Goal: Task Accomplishment & Management: Complete application form

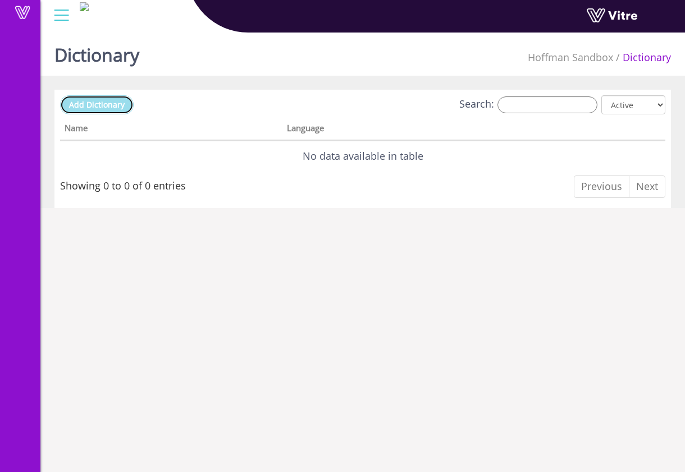
click at [121, 104] on span "Add Dictionary" at bounding box center [97, 104] width 56 height 11
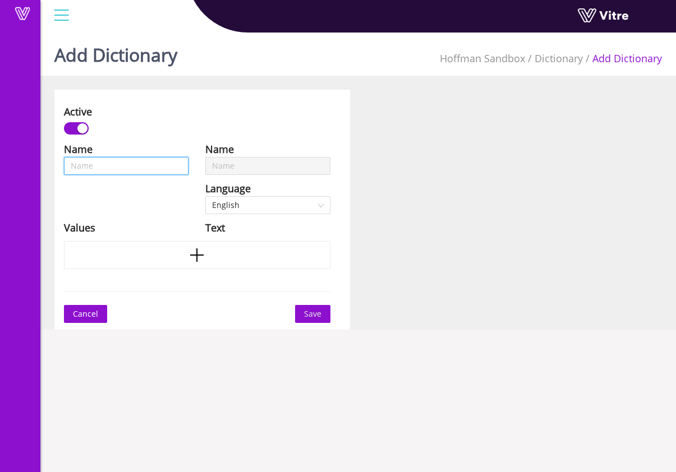
click at [150, 163] on input "text" at bounding box center [126, 166] width 125 height 18
type input "T"
type input "Te"
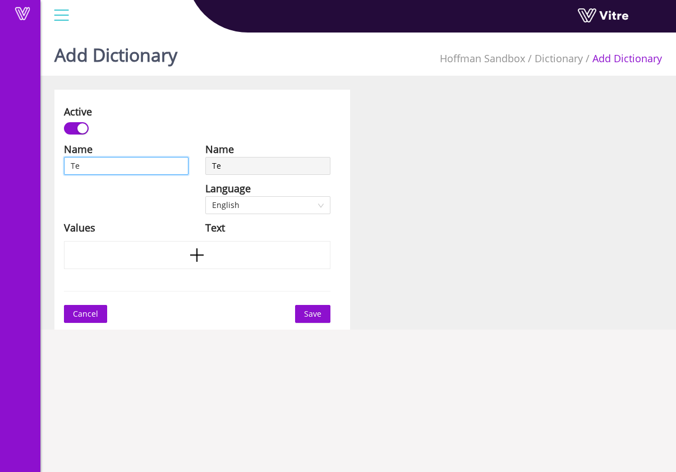
type input "Tes"
type input "Test"
type input "Test_"
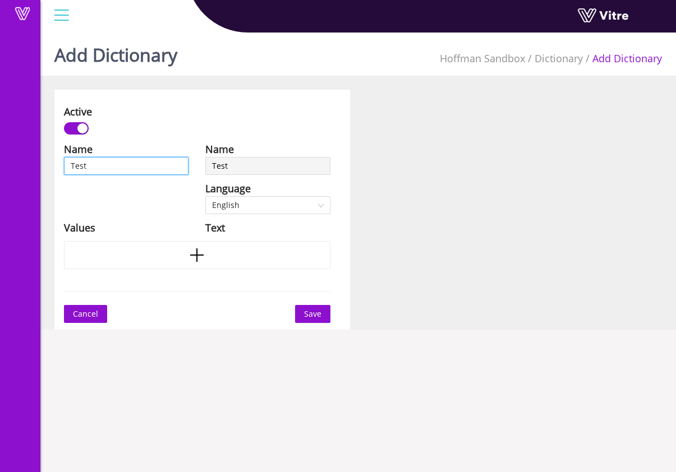
type input "Test_"
type input "Test_D"
type input "Test_Di"
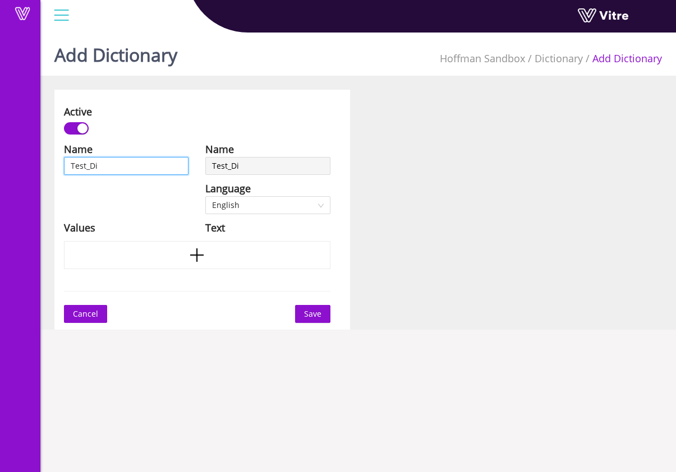
type input "Test_Dic"
type input "Test_Dict"
type input "Test_Dicti"
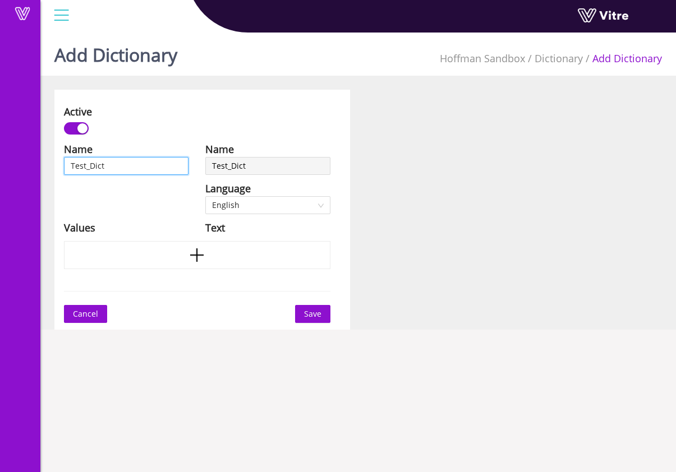
type input "Test_Dicti"
type input "Test_Dictio"
type input "Test_Diction"
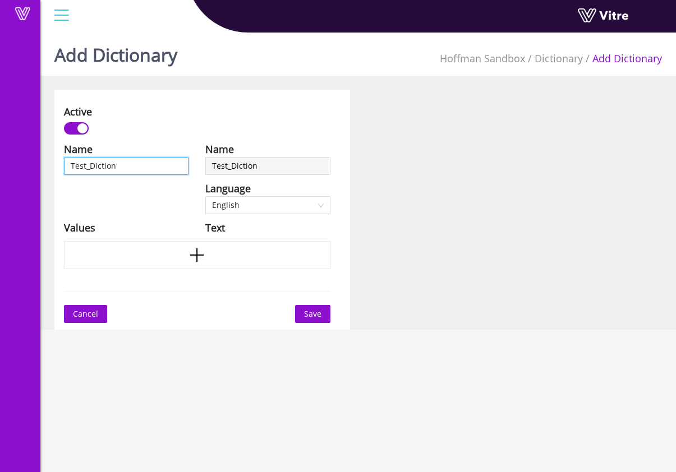
type input "Test_Dictiona"
type input "Test_Dictionar"
type input "Test_Dictionary"
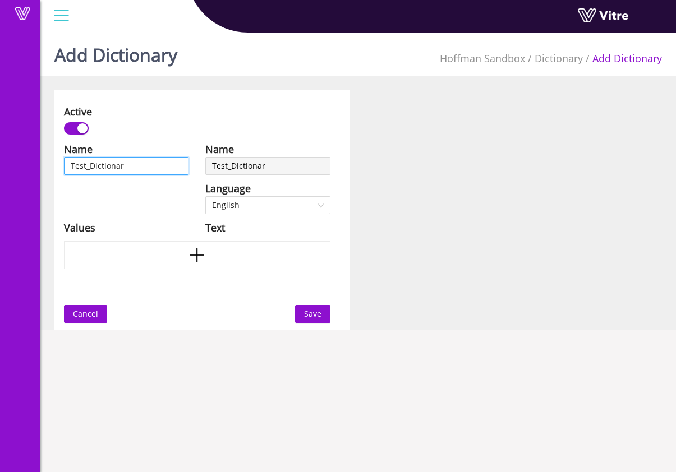
type input "Test_Dictionary"
click at [248, 263] on div at bounding box center [197, 255] width 267 height 28
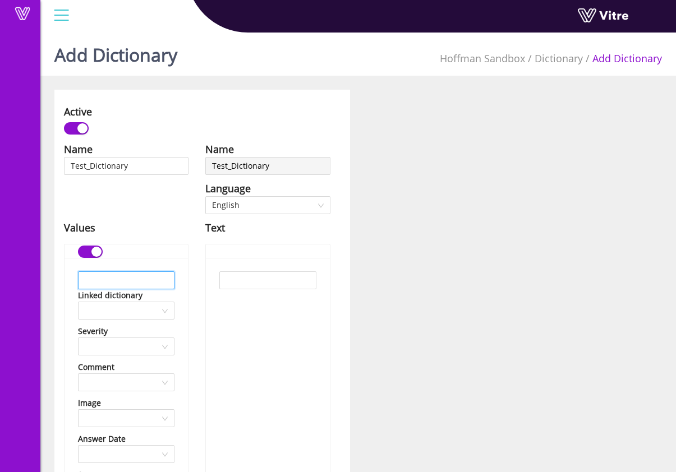
click at [155, 281] on input "text" at bounding box center [126, 281] width 97 height 18
type input "abc"
click at [230, 304] on div at bounding box center [267, 450] width 123 height 384
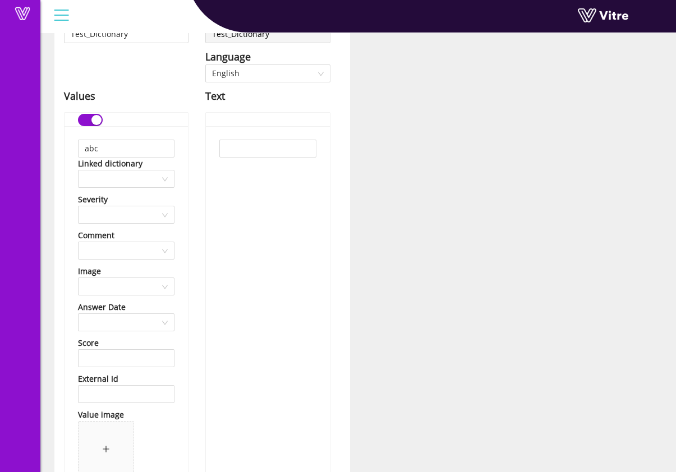
scroll to position [267, 0]
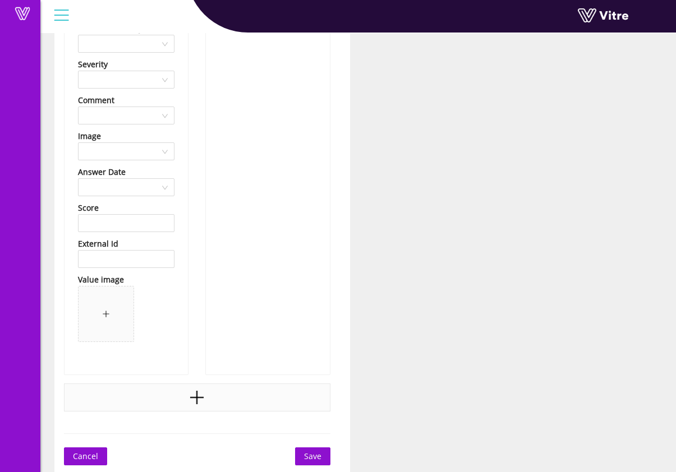
click at [212, 402] on div at bounding box center [197, 398] width 267 height 28
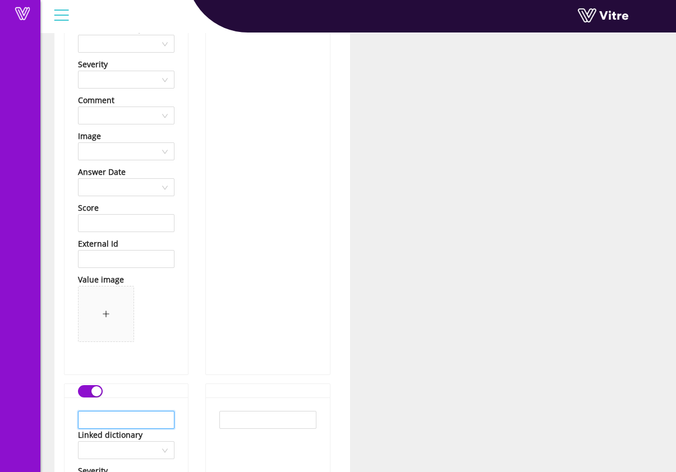
click at [153, 416] on input "text" at bounding box center [126, 420] width 97 height 18
type input "123"
click at [274, 359] on div at bounding box center [267, 183] width 123 height 384
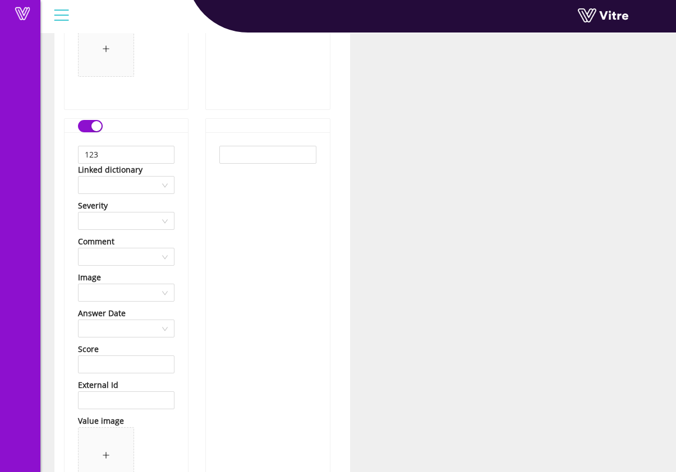
scroll to position [674, 0]
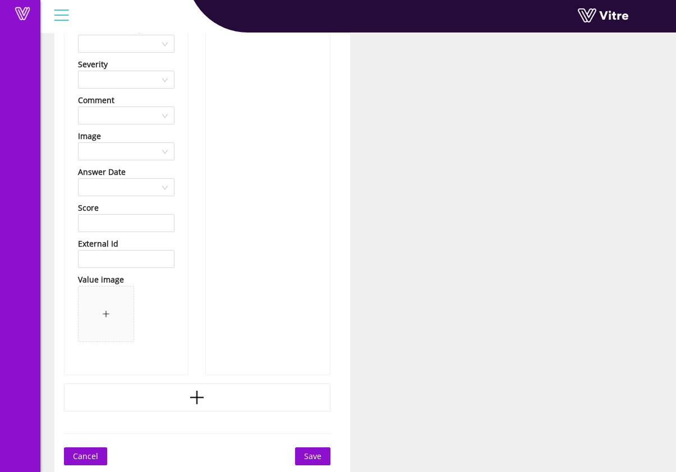
click at [219, 407] on div at bounding box center [197, 398] width 267 height 28
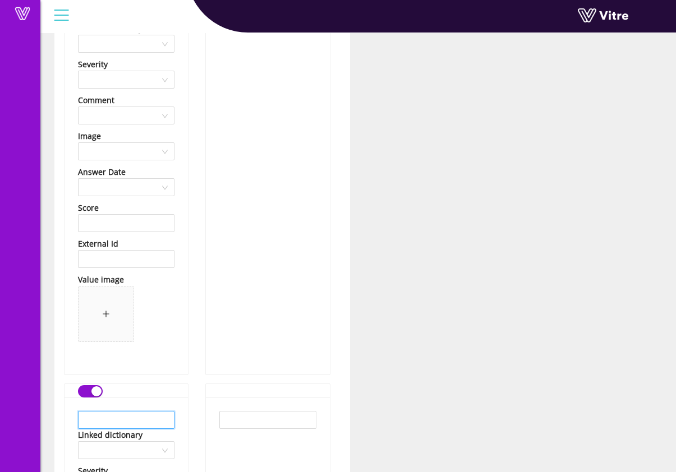
click at [158, 423] on input "text" at bounding box center [126, 420] width 97 height 18
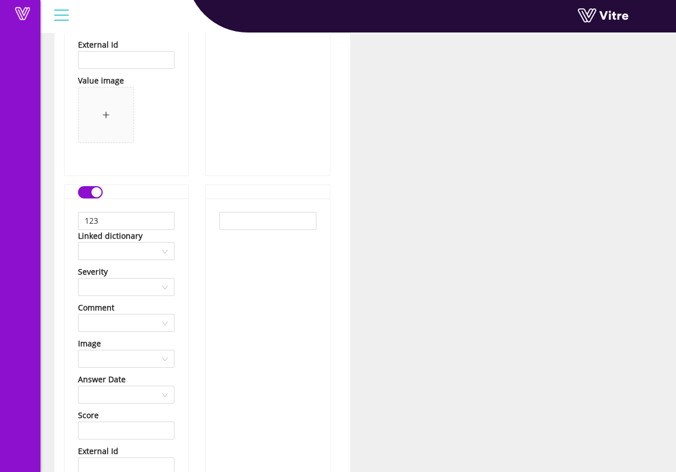
scroll to position [0, 0]
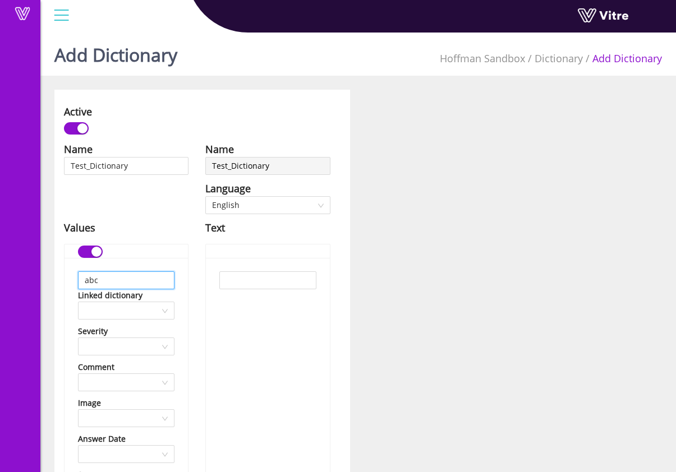
drag, startPoint x: 103, startPoint y: 283, endPoint x: 69, endPoint y: 283, distance: 34.2
click at [69, 283] on div "abc Linked dictionary Severity Comment Image Answer Date Score External Id Valu…" at bounding box center [126, 450] width 123 height 384
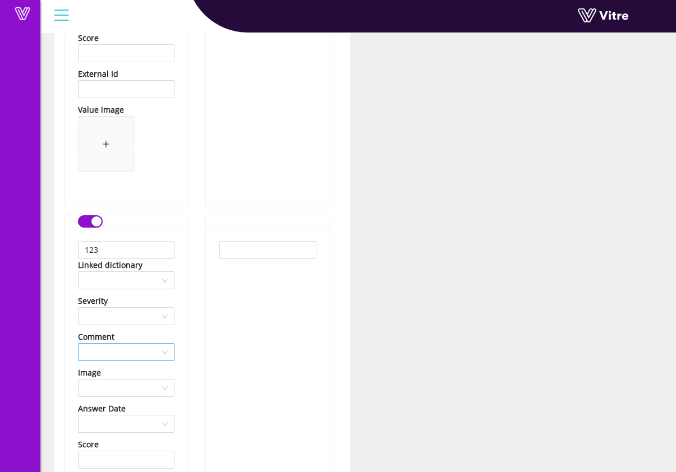
scroll to position [442, 0]
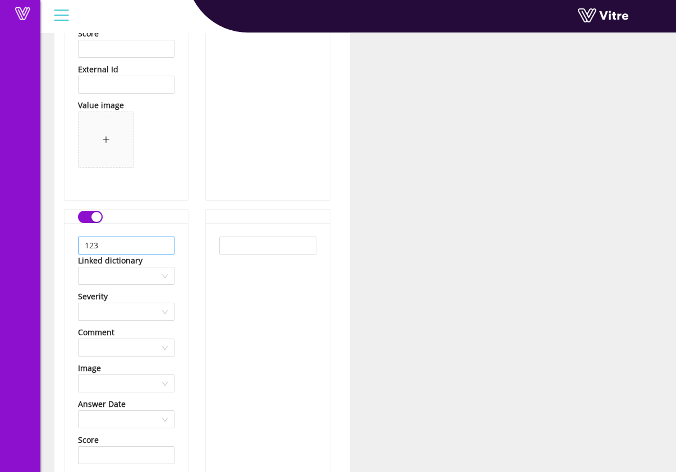
type input "Test Company"
drag, startPoint x: 117, startPoint y: 238, endPoint x: 51, endPoint y: 241, distance: 65.7
click at [52, 241] on div "Active Name Test_Dictionary Language English Values Test Company Linked diction…" at bounding box center [202, 379] width 313 height 1463
drag, startPoint x: 125, startPoint y: 246, endPoint x: 6, endPoint y: 243, distance: 119.0
click at [6, 243] on div "Vitre Add Dictionary Hoffman Sandbox Dictionary Add Dictionary Active Name Test…" at bounding box center [338, 348] width 676 height 1525
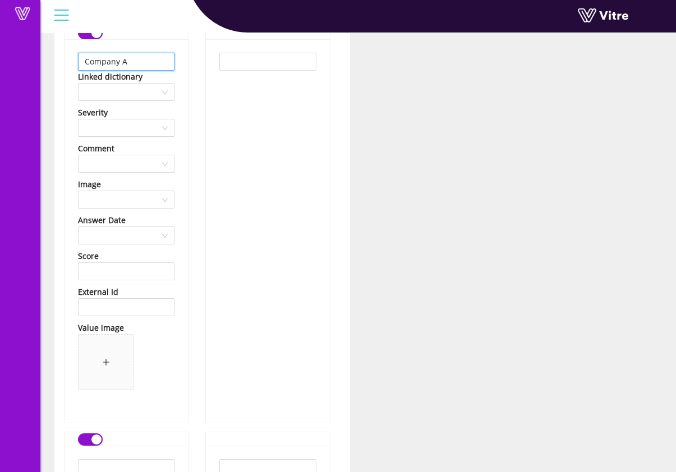
scroll to position [897, 0]
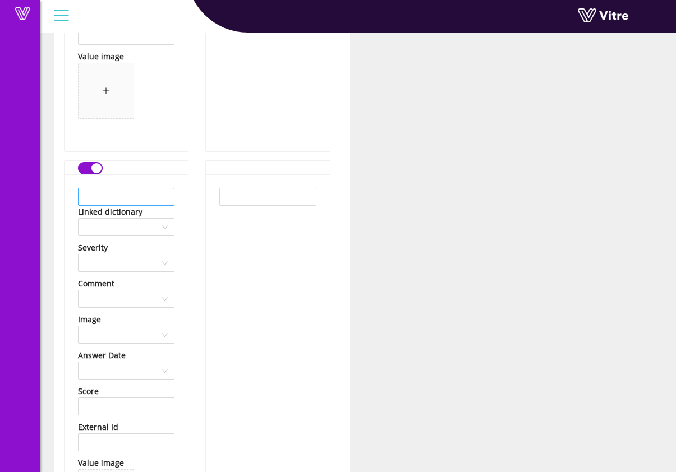
type input "Company A"
click at [143, 199] on input "text" at bounding box center [126, 197] width 97 height 18
type input "Company B"
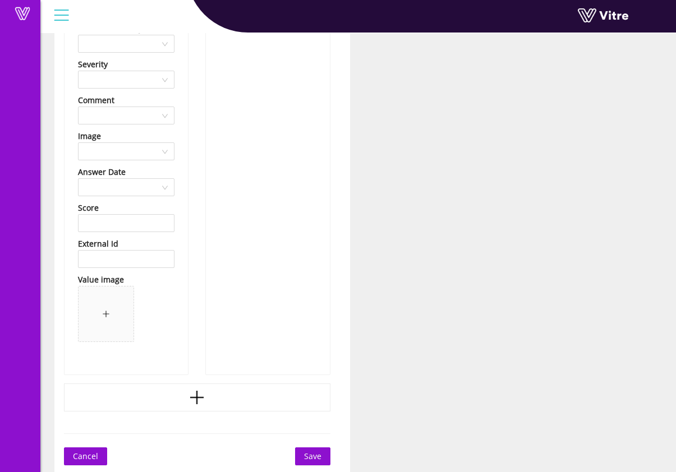
click at [316, 456] on span "Save" at bounding box center [312, 457] width 17 height 12
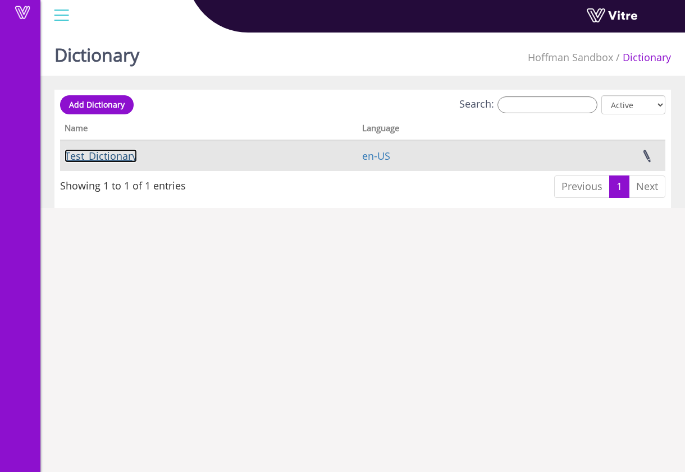
click at [119, 159] on link "Test_Dictionary" at bounding box center [101, 155] width 72 height 13
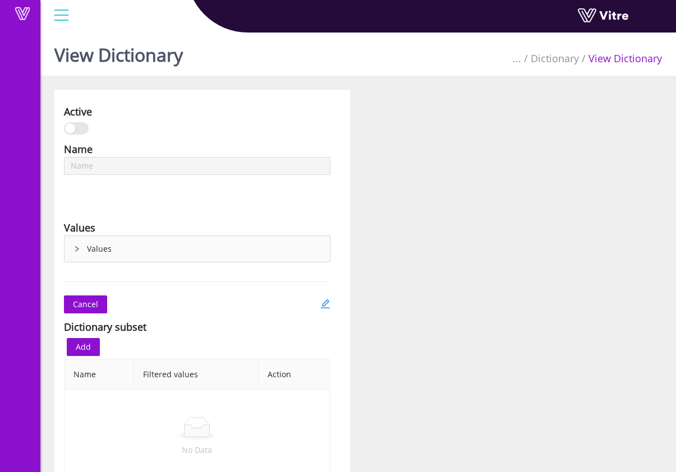
type input "Test_Dictionary"
click at [470, 130] on div "Active Name Test_Dictionary Language English Values Values Cancel Dictionary su…" at bounding box center [358, 293] width 624 height 407
